Goal: Task Accomplishment & Management: Manage account settings

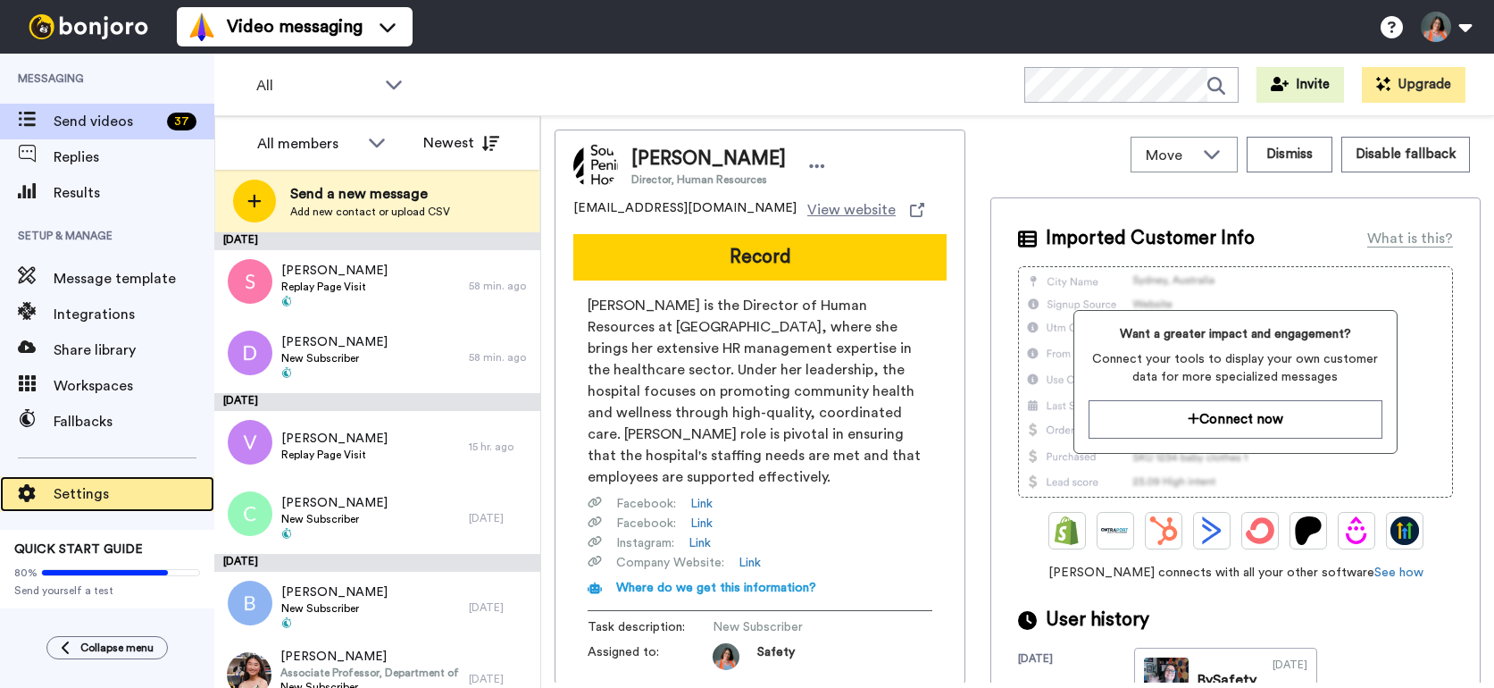
click at [104, 495] on span "Settings" at bounding box center [134, 493] width 161 height 21
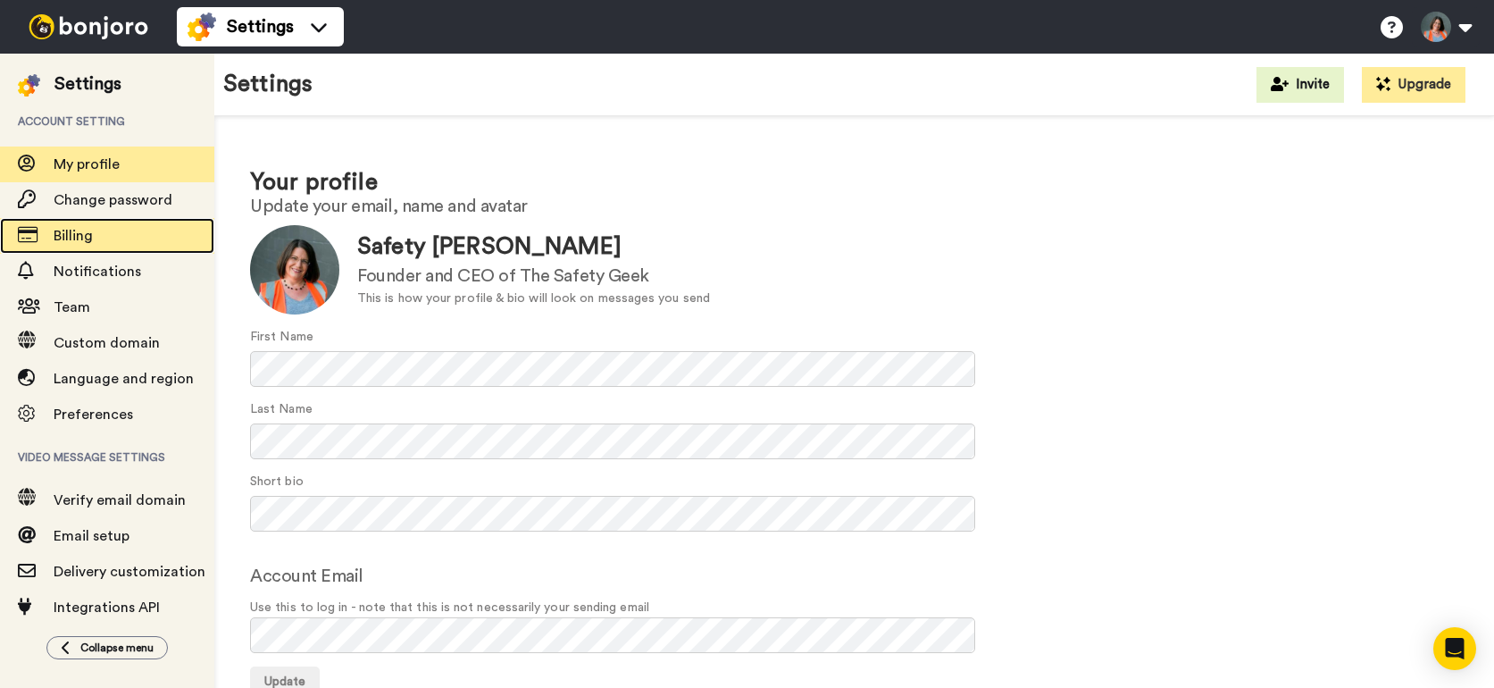
click at [88, 236] on span "Billing" at bounding box center [73, 236] width 39 height 14
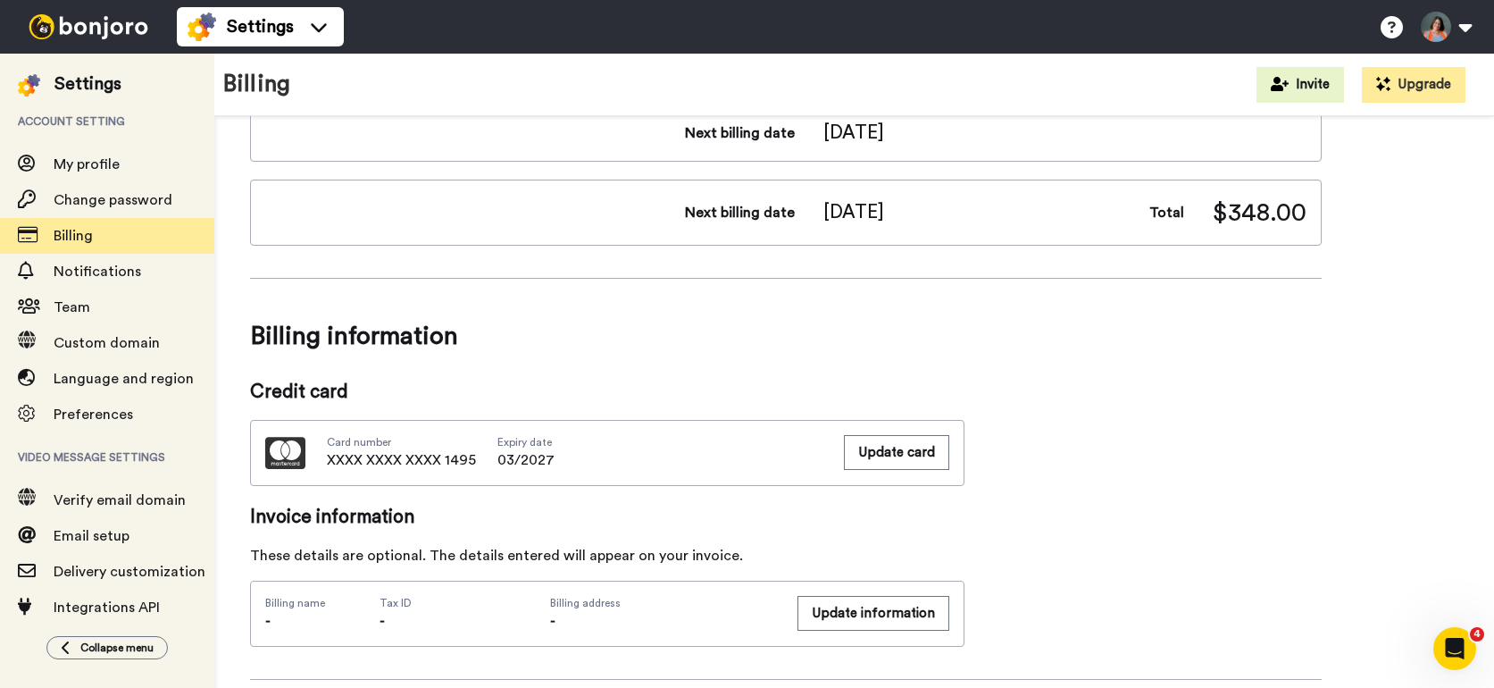
scroll to position [715, 0]
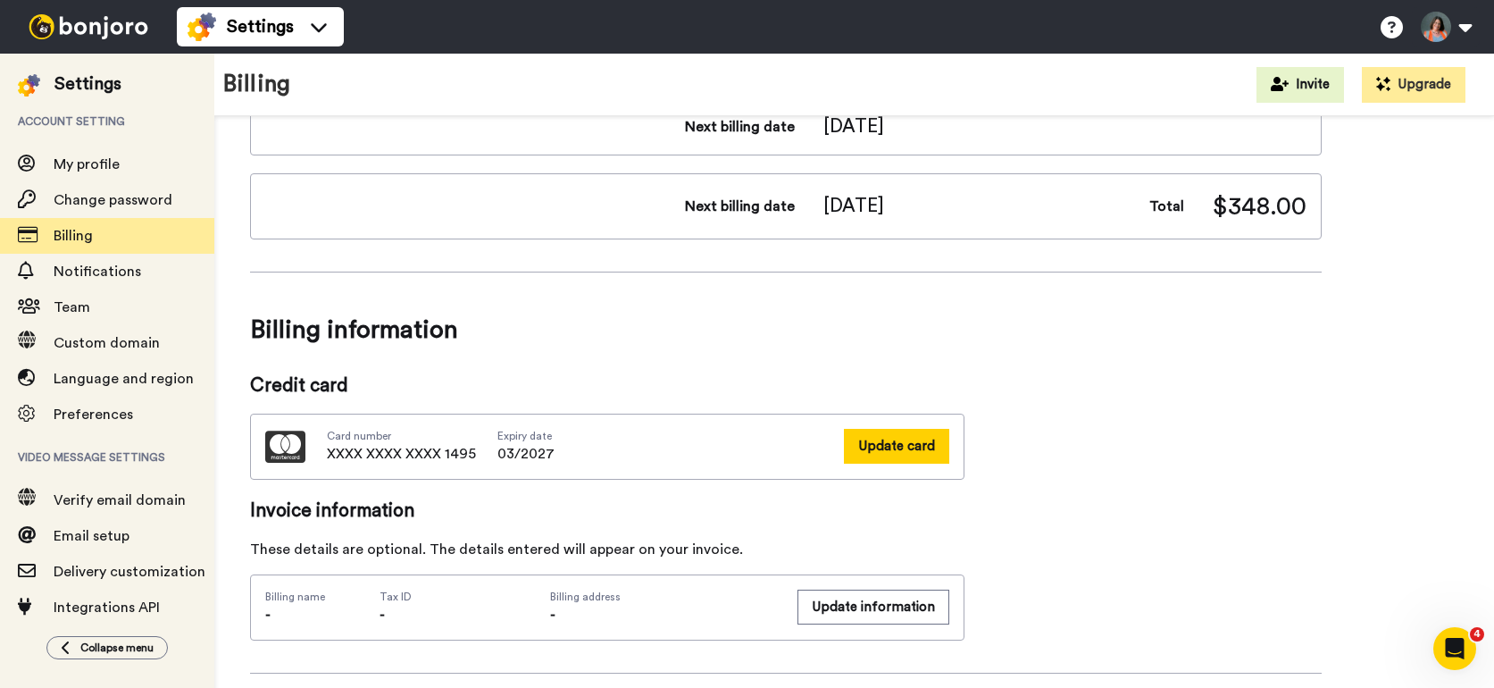
click at [884, 443] on button "Update card" at bounding box center [896, 446] width 105 height 35
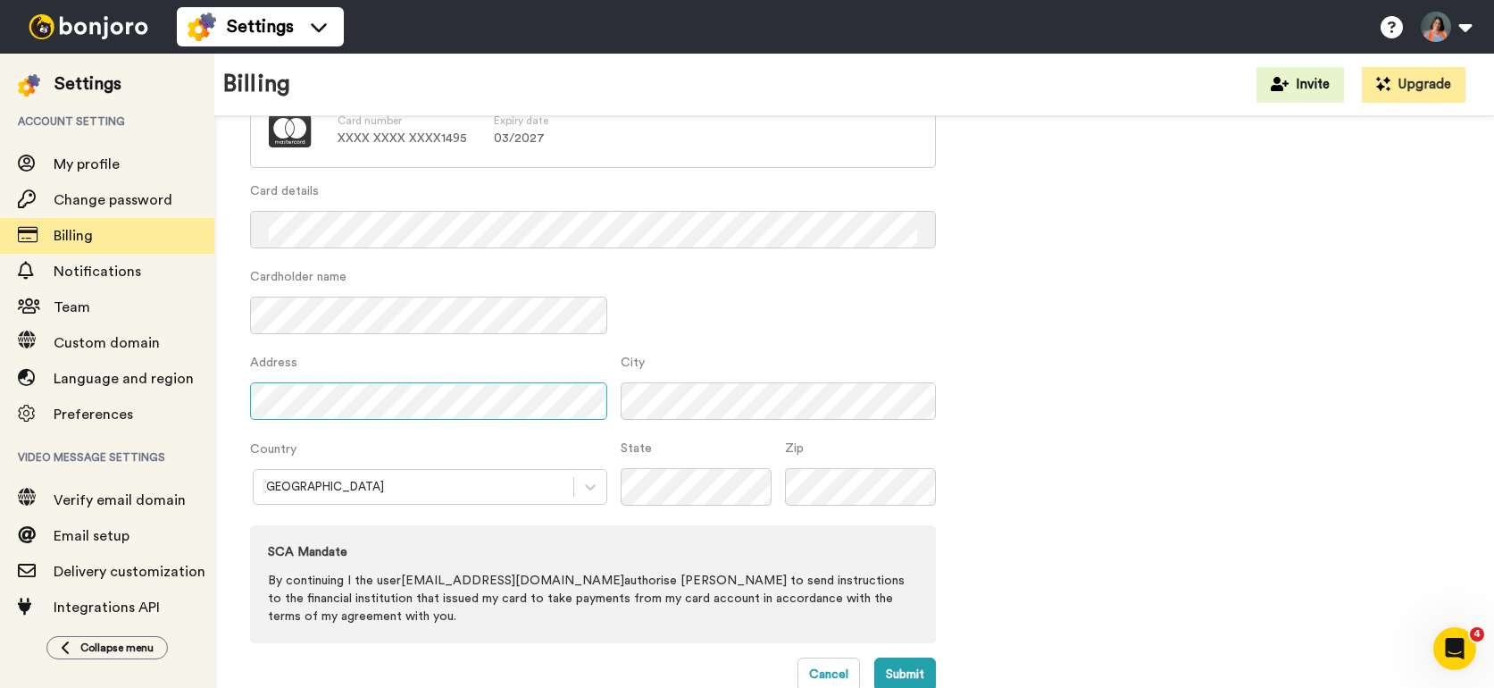
scroll to position [121, 0]
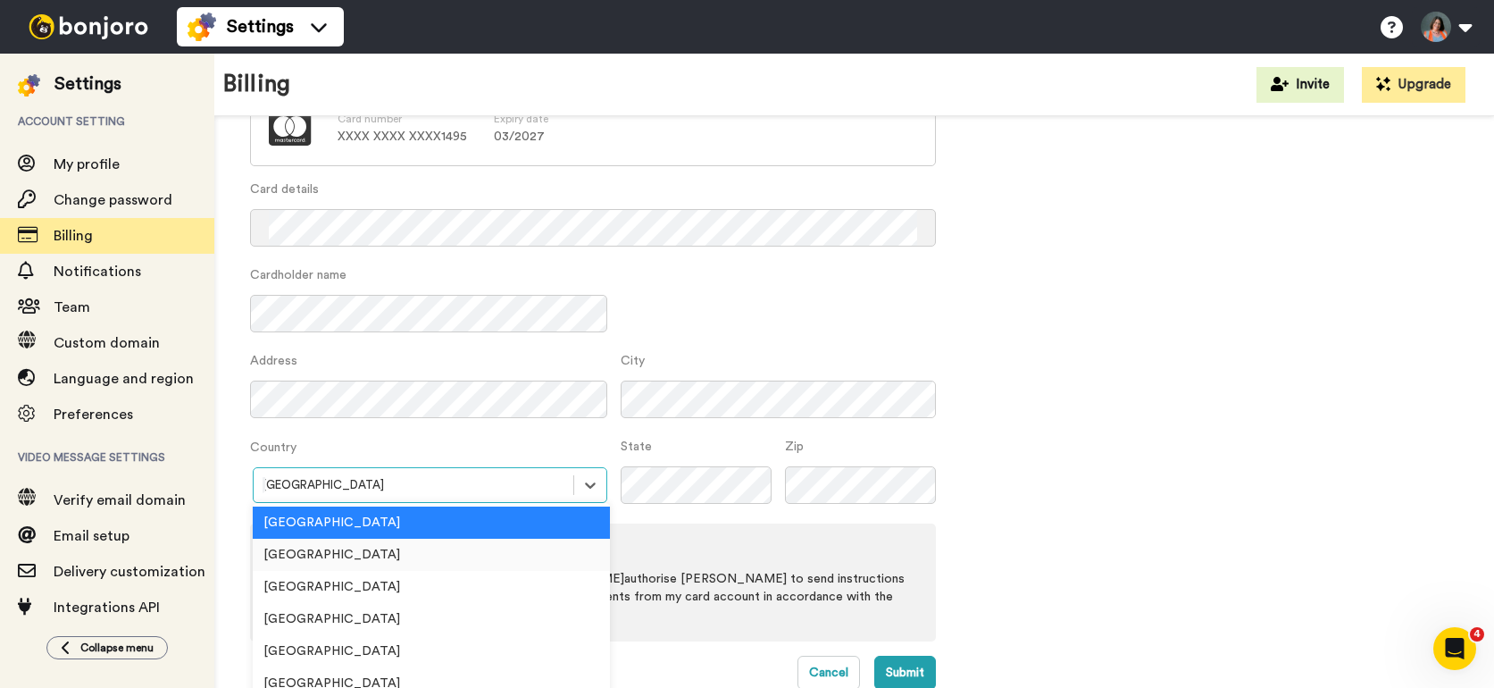
click at [410, 493] on div "option [GEOGRAPHIC_DATA] focused, 2 of 250. 250 results available. Use Up and D…" at bounding box center [428, 485] width 357 height 36
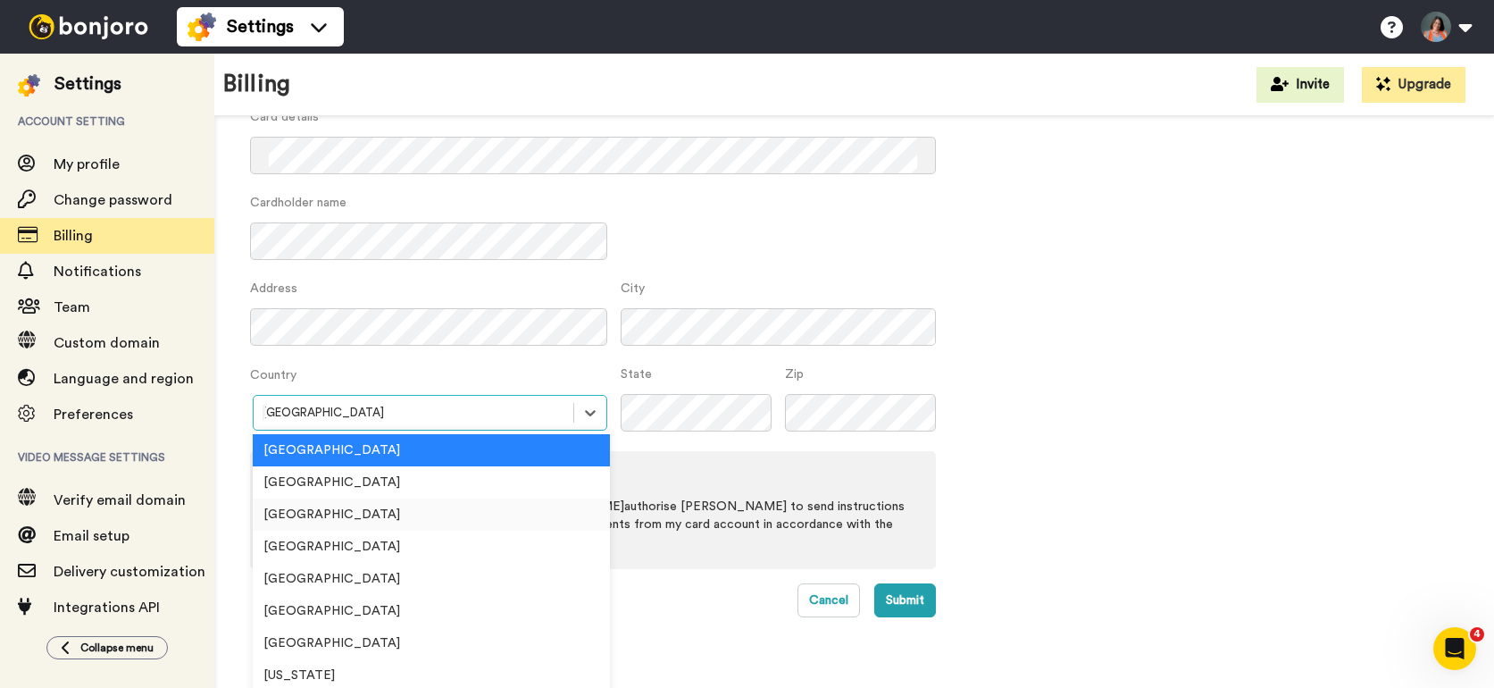
click at [339, 518] on div "[GEOGRAPHIC_DATA]" at bounding box center [431, 514] width 357 height 32
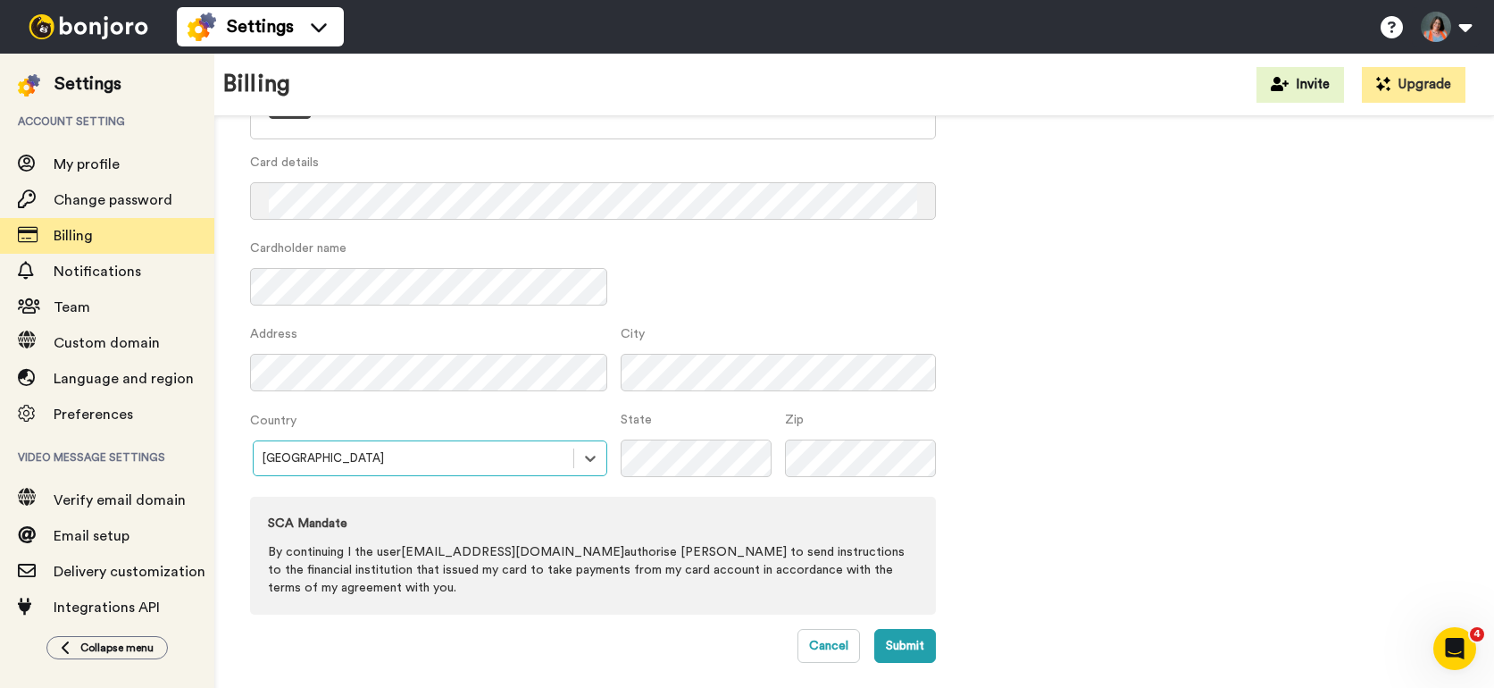
scroll to position [148, 0]
click at [897, 657] on button "Submit" at bounding box center [905, 646] width 62 height 34
